Goal: Navigation & Orientation: Find specific page/section

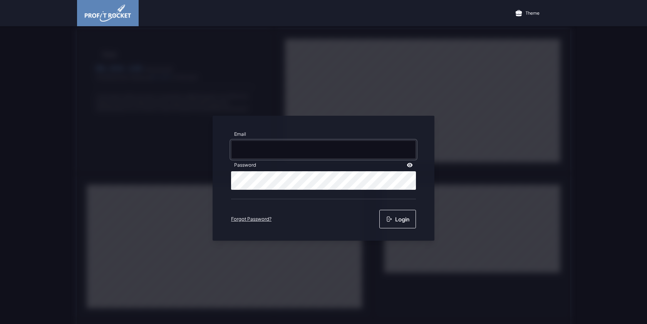
type input "[EMAIL_ADDRESS][DOMAIN_NAME]"
click at [405, 222] on button "Login" at bounding box center [398, 219] width 37 height 18
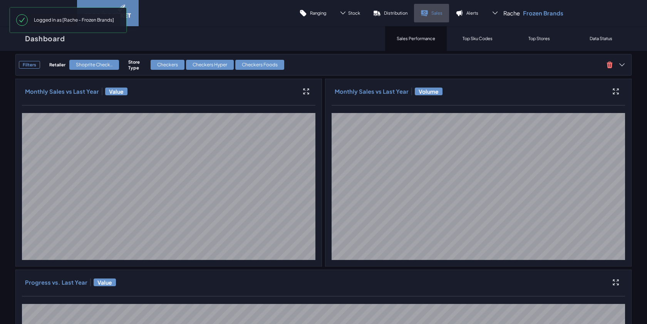
click at [423, 15] on icon at bounding box center [425, 13] width 8 height 8
